Goal: Transaction & Acquisition: Purchase product/service

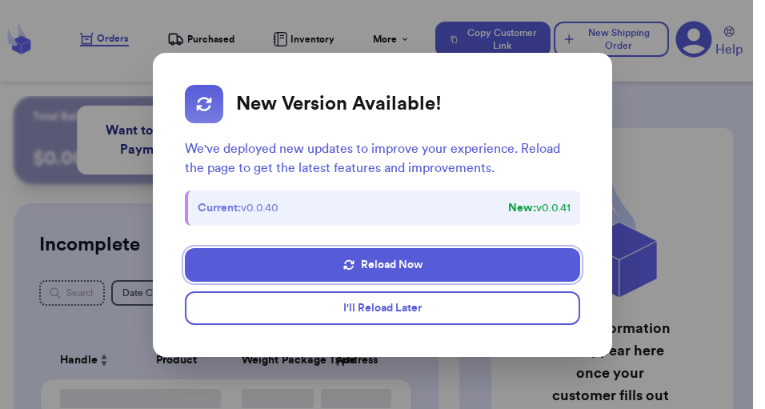
checkbox input "false"
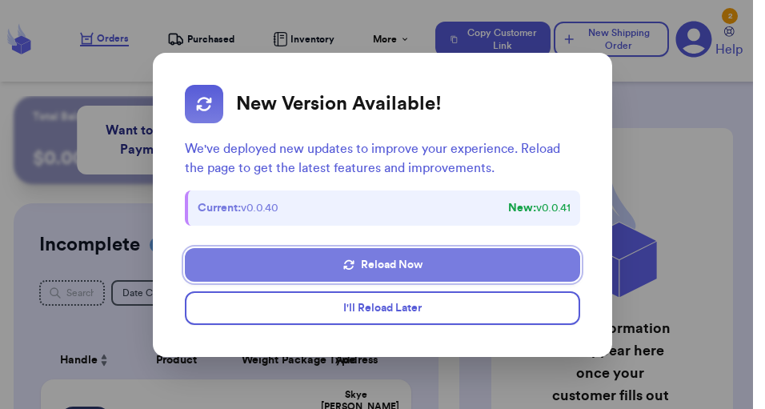
click at [404, 267] on button "Reload Now" at bounding box center [383, 265] width 396 height 34
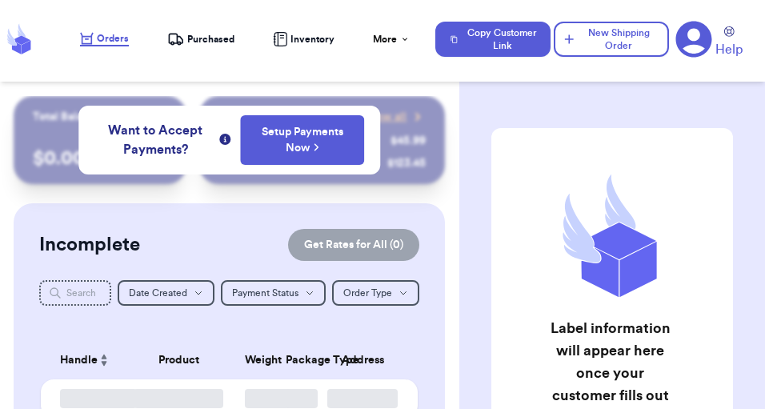
checkbox input "false"
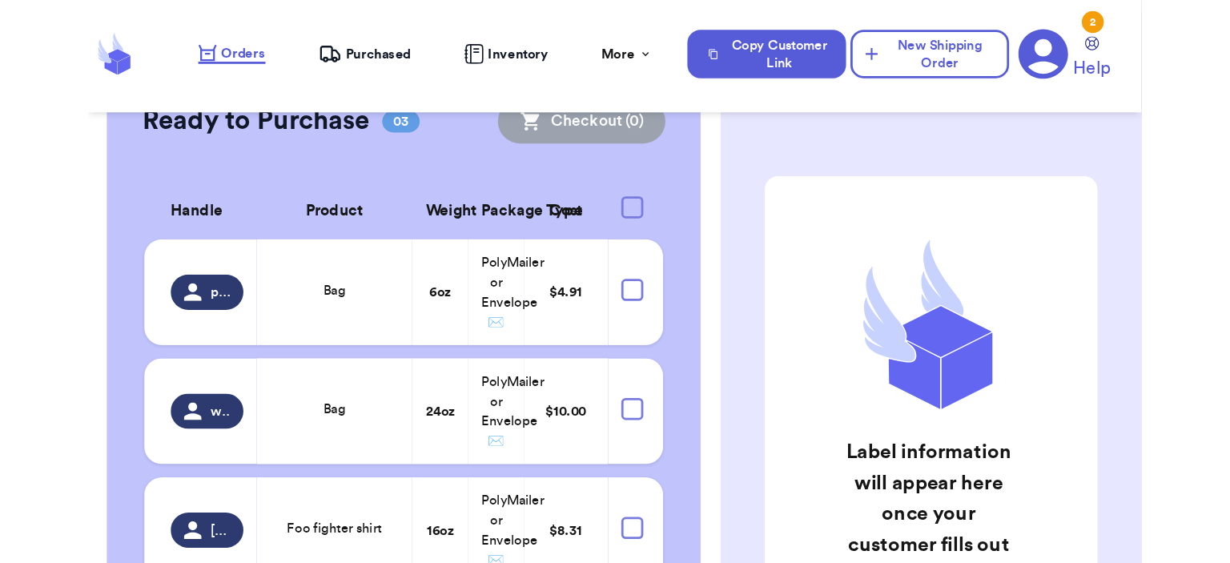
scroll to position [636, 0]
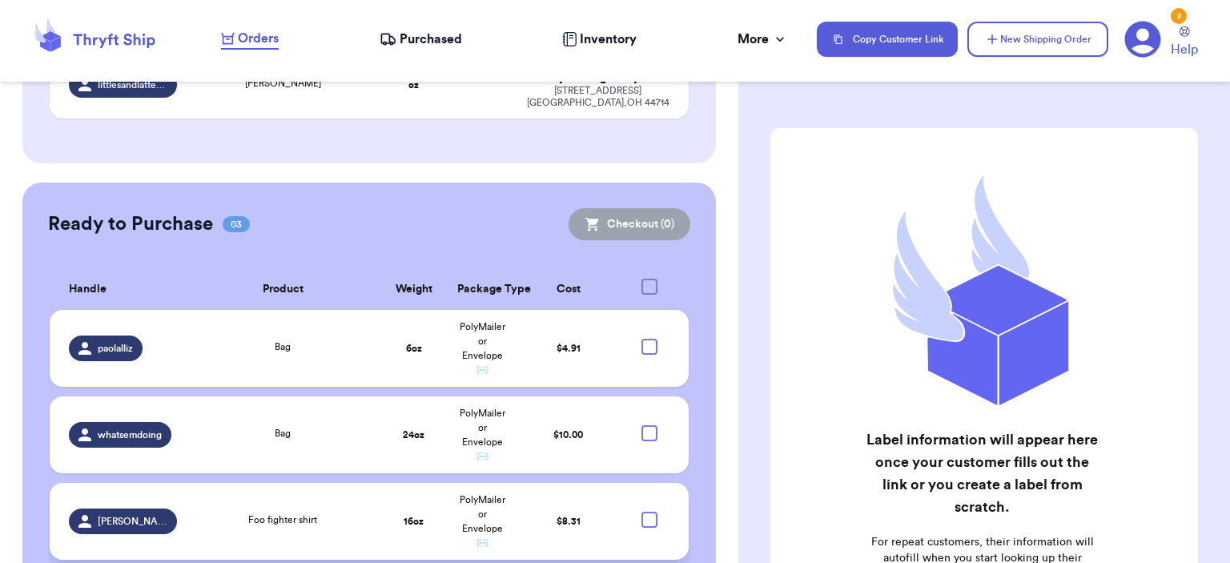
click at [641, 408] on div at bounding box center [649, 520] width 16 height 16
click at [649, 408] on input "checkbox" at bounding box center [649, 511] width 1 height 1
checkbox input "true"
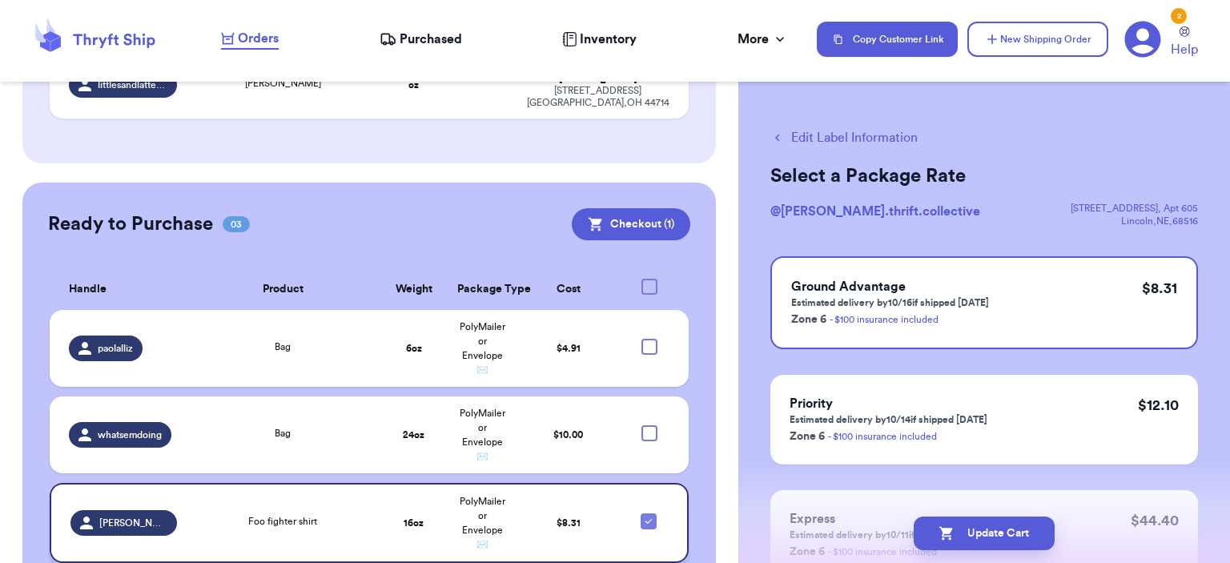
scroll to position [638, 0]
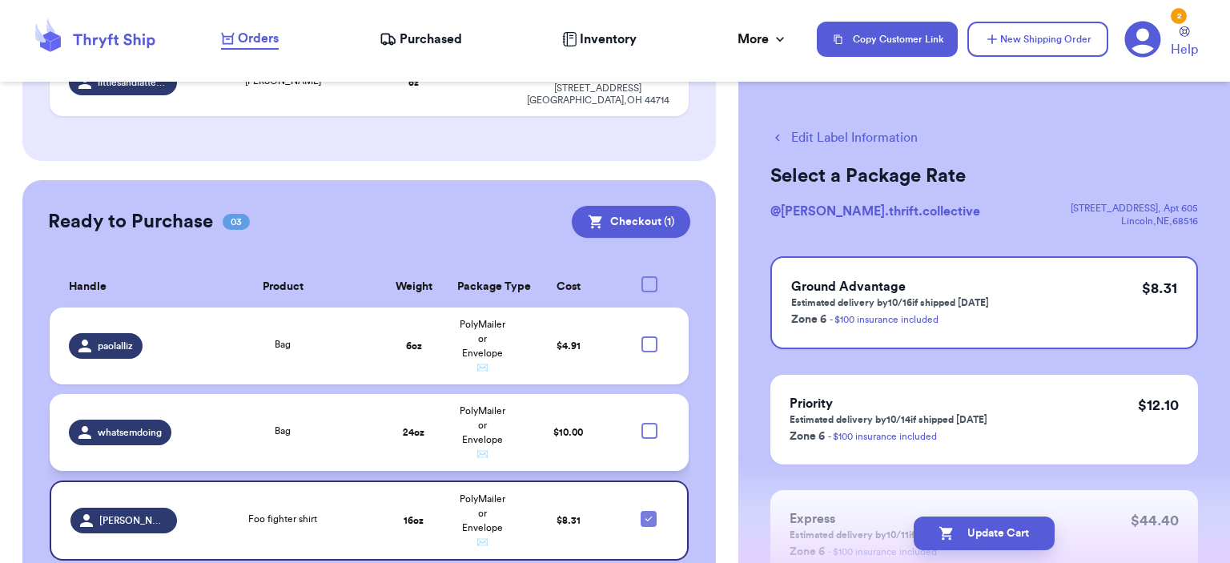
click at [641, 408] on div at bounding box center [649, 431] width 16 height 16
click at [649, 408] on input "checkbox" at bounding box center [649, 422] width 1 height 1
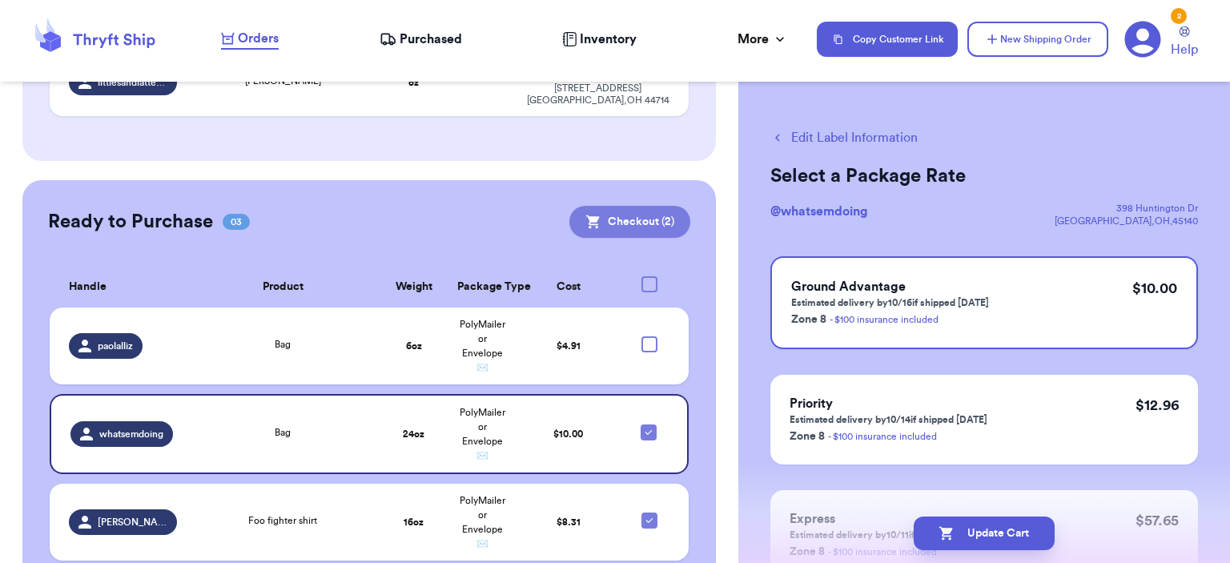
click at [630, 206] on button "Checkout ( 2 )" at bounding box center [629, 222] width 121 height 32
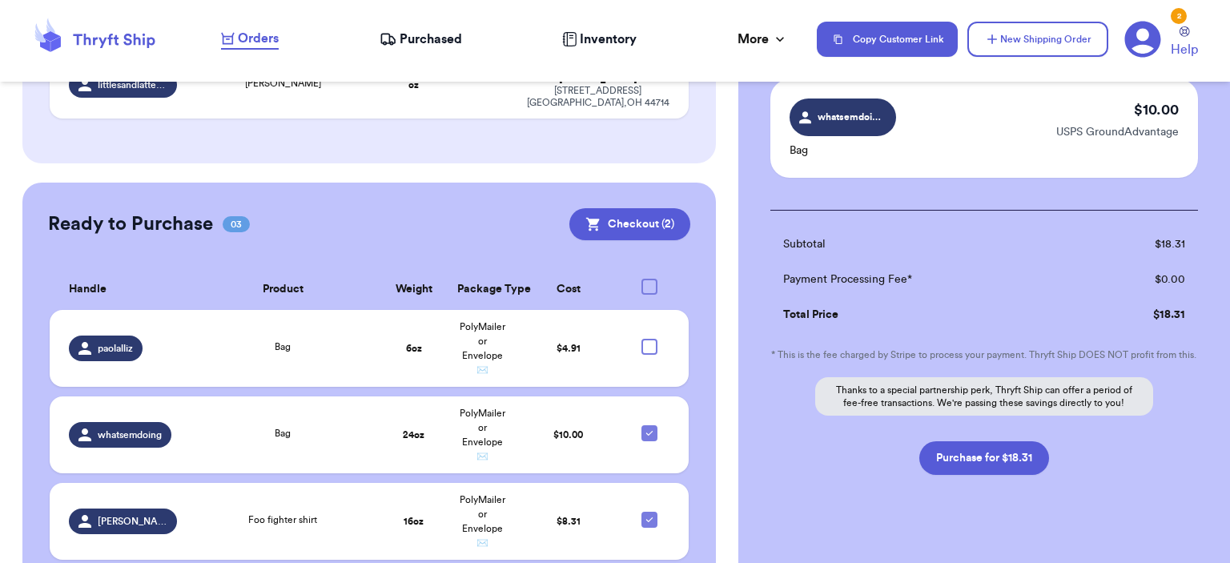
scroll to position [232, 0]
click at [765, 408] on button "Purchase for $18.31" at bounding box center [984, 457] width 130 height 34
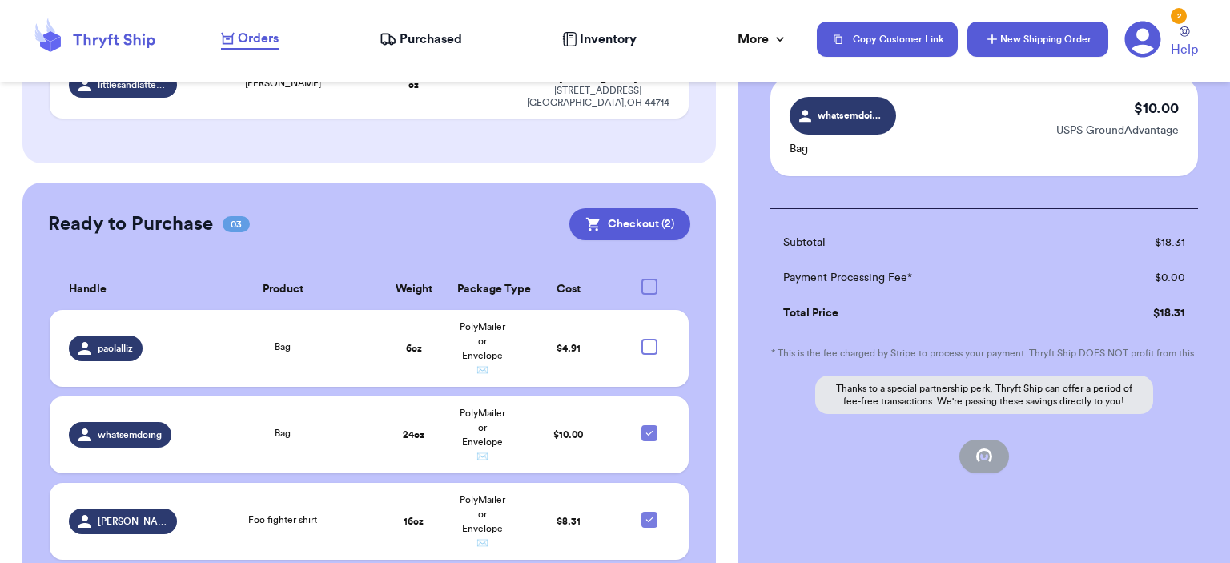
checkbox input "false"
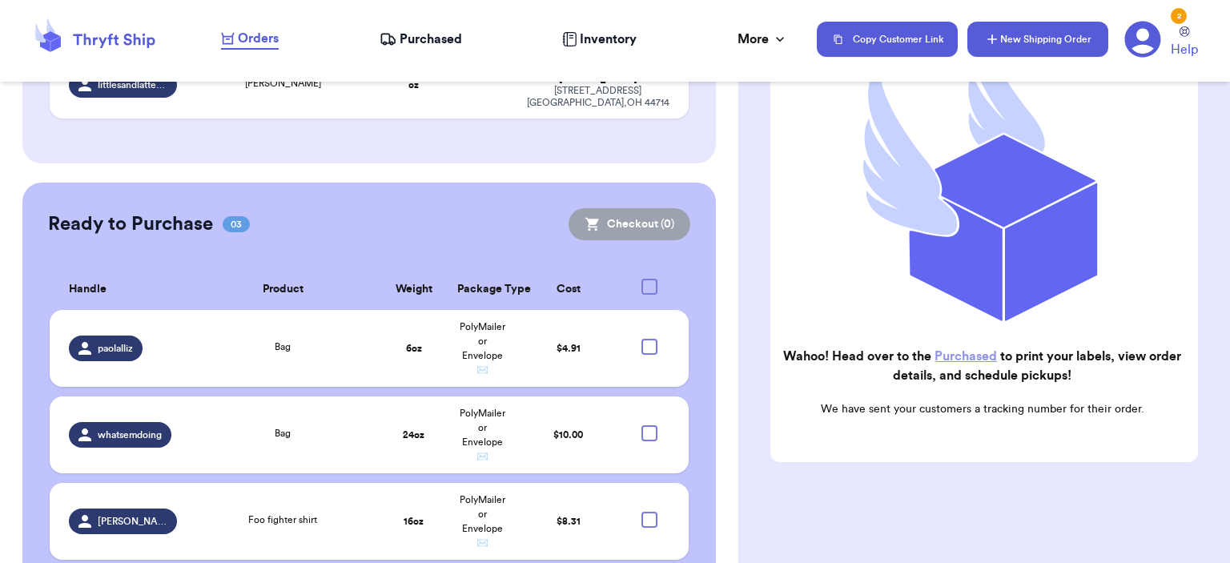
scroll to position [463, 0]
